Goal: Transaction & Acquisition: Purchase product/service

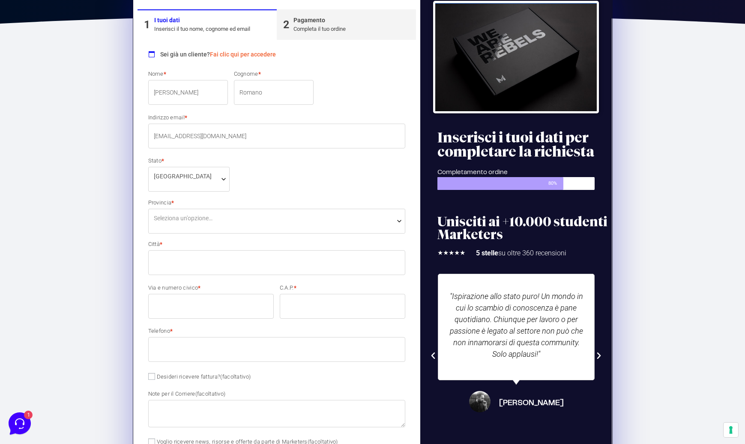
scroll to position [234, 0]
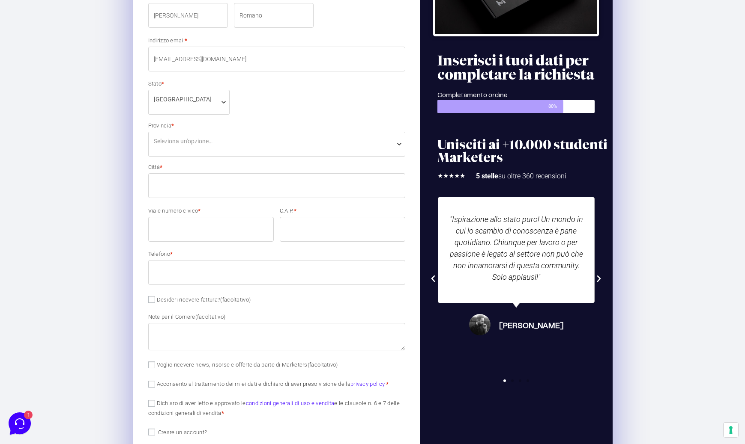
click at [209, 138] on span "Seleziona un'opzione…" at bounding box center [183, 141] width 59 height 9
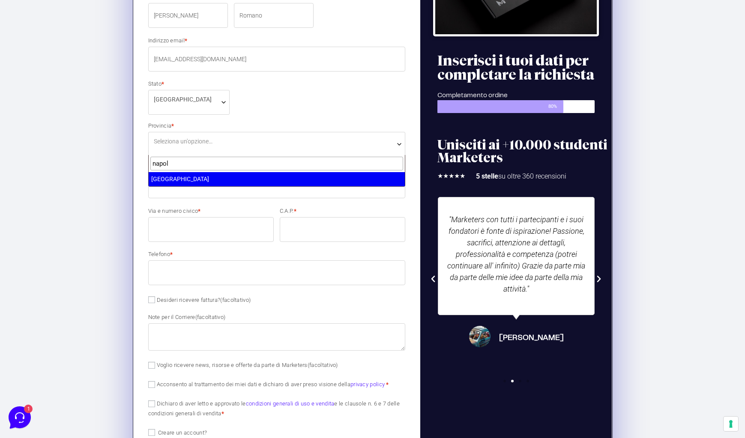
type input "napol"
select select "NA"
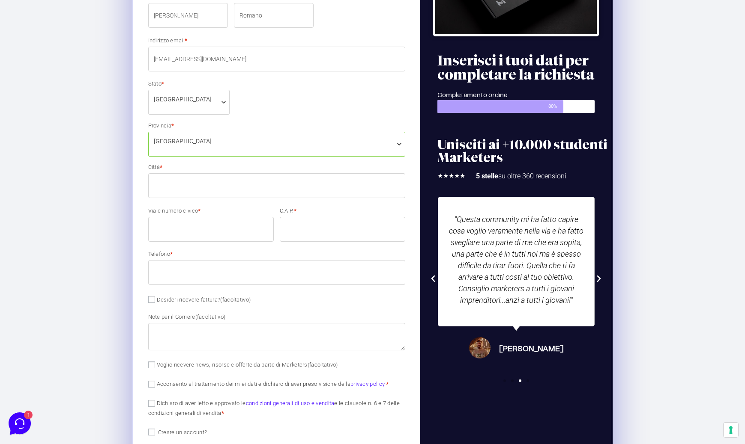
click at [181, 188] on input "Città *" at bounding box center [276, 185] width 257 height 25
type input "[PERSON_NAME] [PERSON_NAME][GEOGRAPHIC_DATA]"
type input "7"
type input "80016"
type input "3477445606"
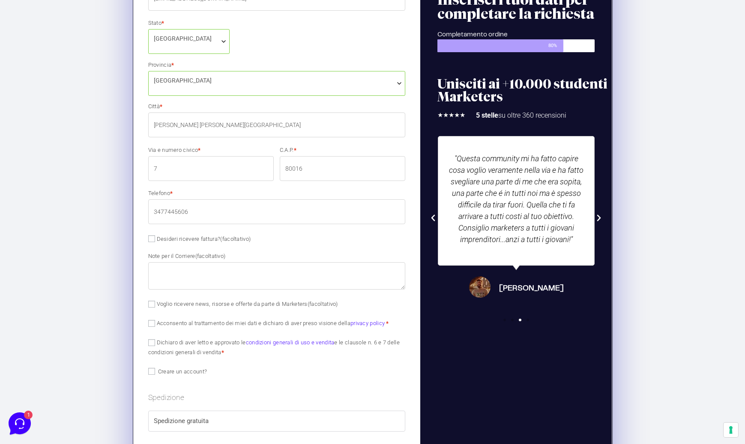
scroll to position [295, 0]
click at [185, 271] on textarea "Note per il Corriere (facoltativo)" at bounding box center [276, 275] width 257 height 27
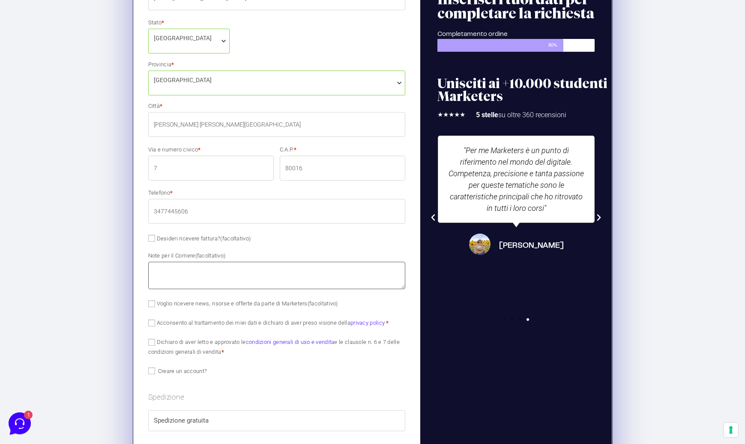
type textarea "3"
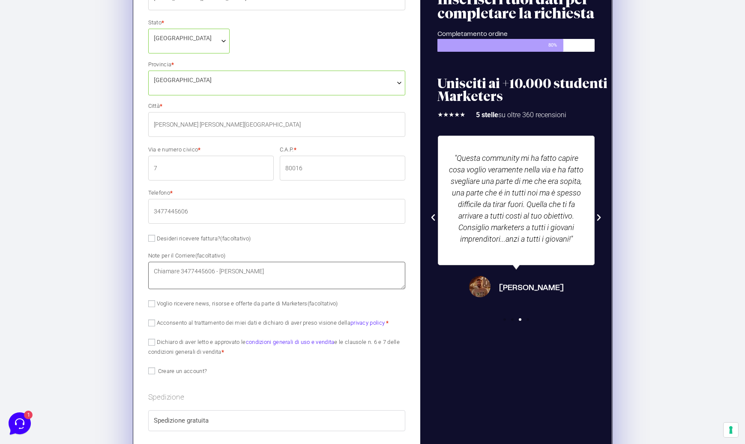
type textarea "Chiamare 3477445606 - ROMANO"
click at [152, 322] on input "Acconsento al trattamento dei miei dati e dichiaro di aver preso visione della …" at bounding box center [151, 323] width 7 height 7
checkbox input "true"
click at [149, 344] on input "Dichiaro di aver letto e approvato le condizioni generali di uso e vendita e le…" at bounding box center [151, 342] width 7 height 7
checkbox input "true"
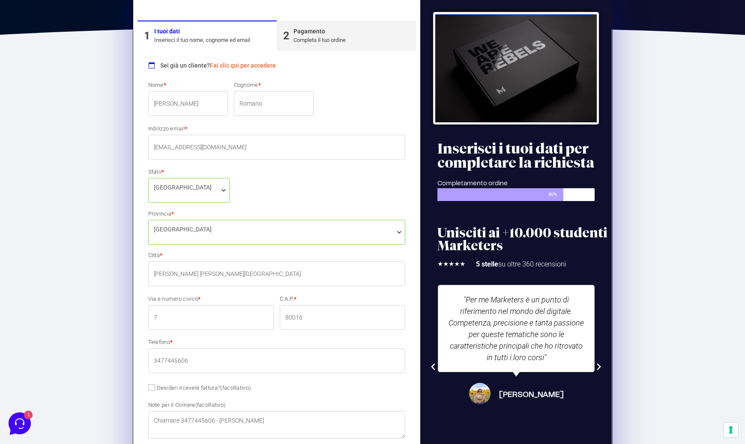
scroll to position [0, 0]
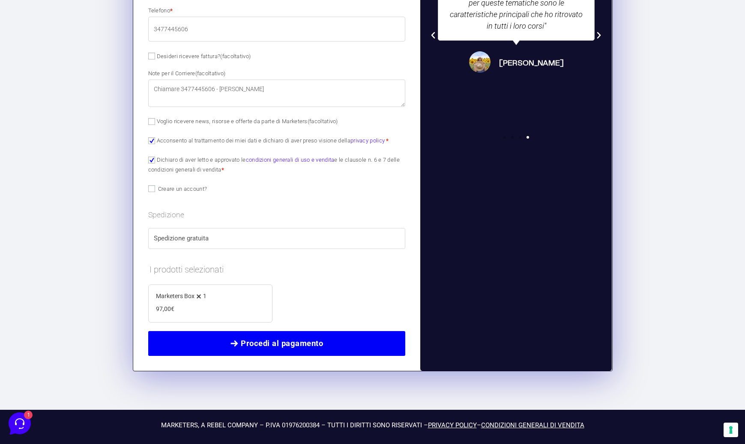
click at [285, 344] on span "Procedi al pagamento" at bounding box center [282, 344] width 82 height 12
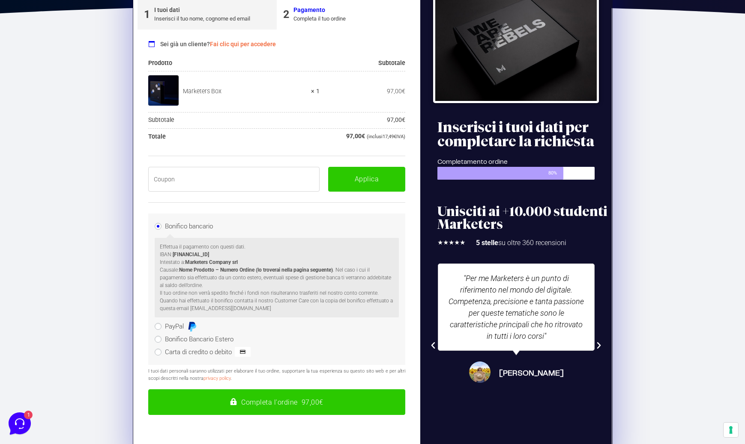
scroll to position [145, 0]
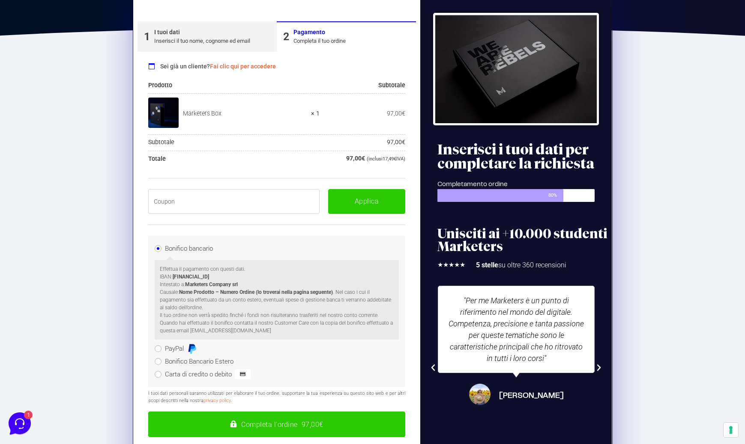
click at [244, 211] on input "text" at bounding box center [234, 201] width 172 height 25
paste input "BOXPRO100OFF"
type input "BOXPRO100OFF"
click at [356, 208] on button "Applica" at bounding box center [366, 201] width 77 height 25
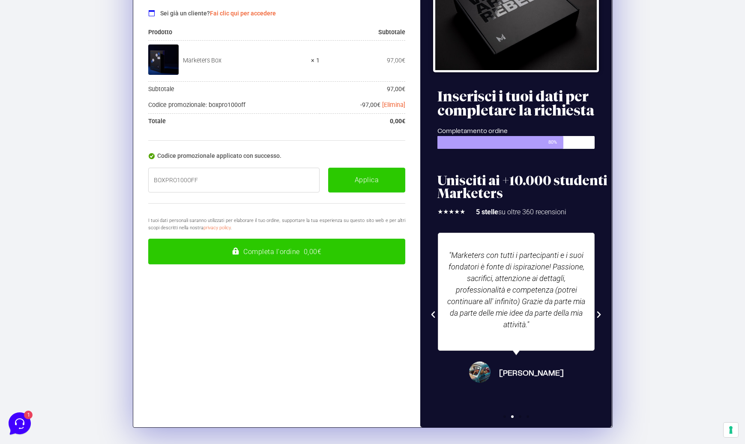
scroll to position [199, 0]
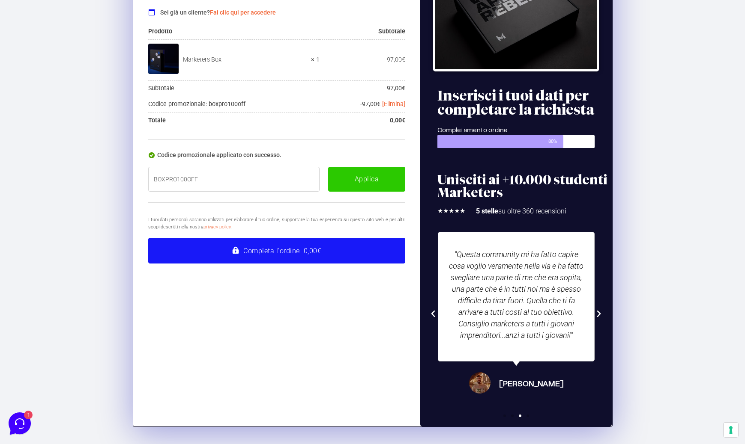
click at [289, 250] on button "Completa l'ordine 0,00€" at bounding box center [276, 251] width 257 height 26
